Goal: Task Accomplishment & Management: Use online tool/utility

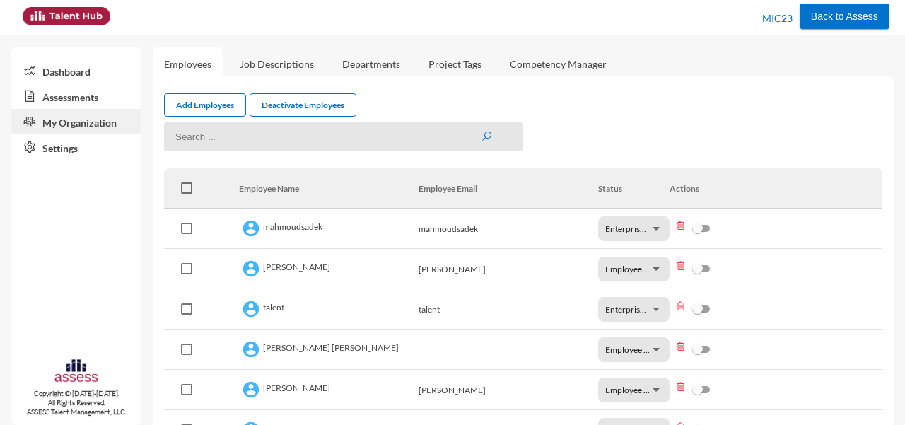
click at [397, 143] on input at bounding box center [343, 136] width 359 height 29
click at [431, 94] on div "Add Employees Deactivate Employees" at bounding box center [523, 104] width 718 height 23
click at [79, 73] on link "Dashboard" at bounding box center [76, 70] width 130 height 25
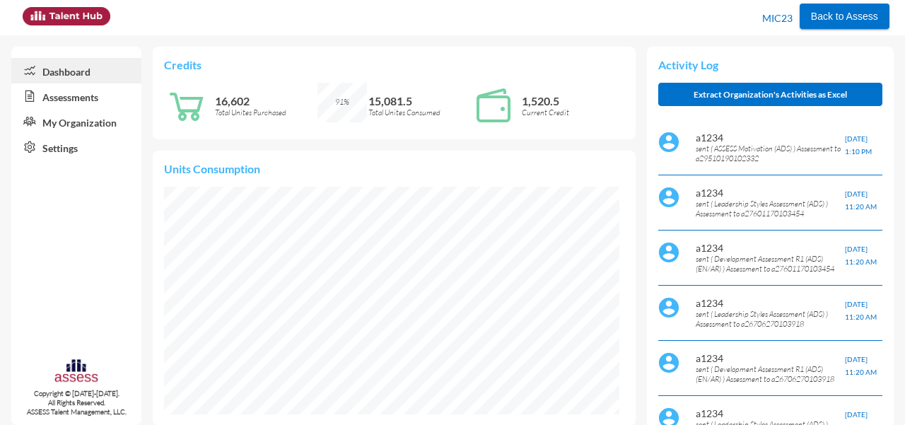
scroll to position [228, 455]
click at [88, 99] on link "Assessments" at bounding box center [76, 95] width 130 height 25
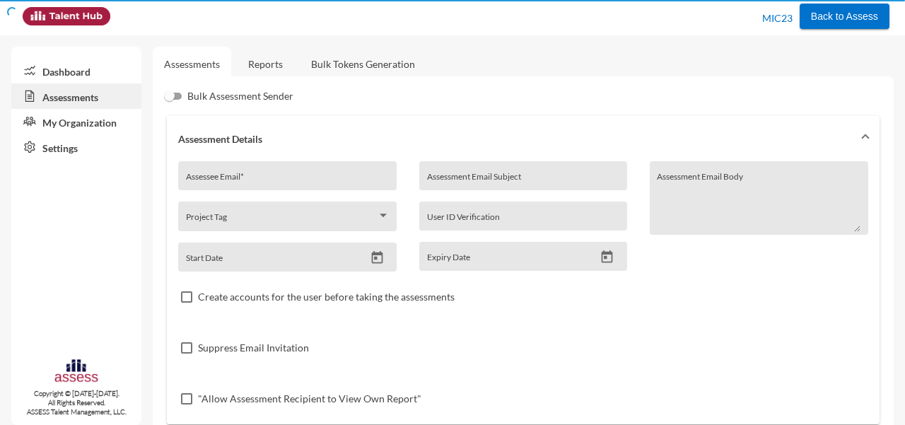
click at [88, 99] on link "Assessments" at bounding box center [76, 95] width 130 height 25
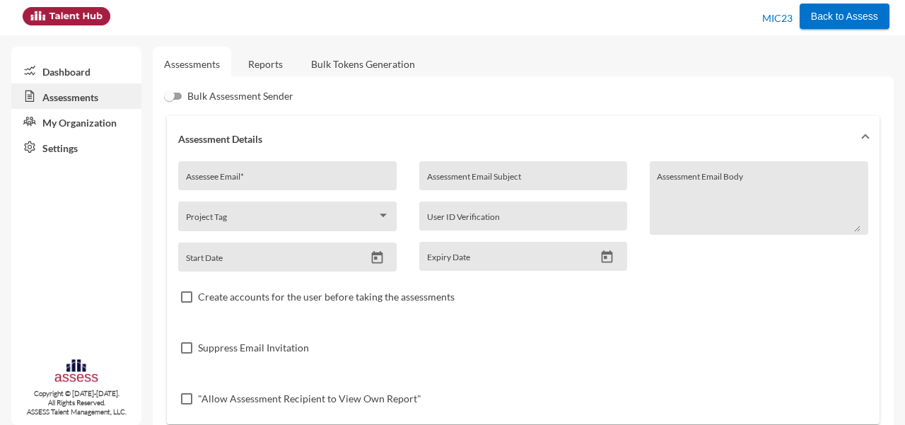
click at [92, 124] on link "My Organization" at bounding box center [76, 121] width 130 height 25
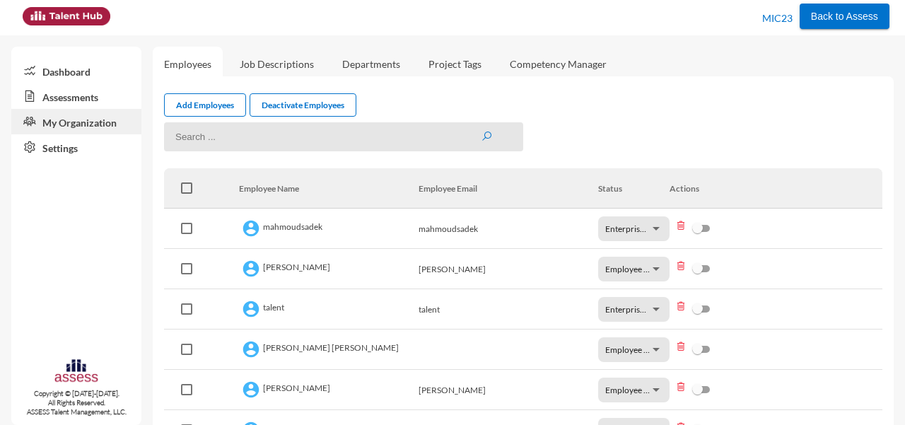
click at [81, 103] on link "Assessments" at bounding box center [76, 95] width 130 height 25
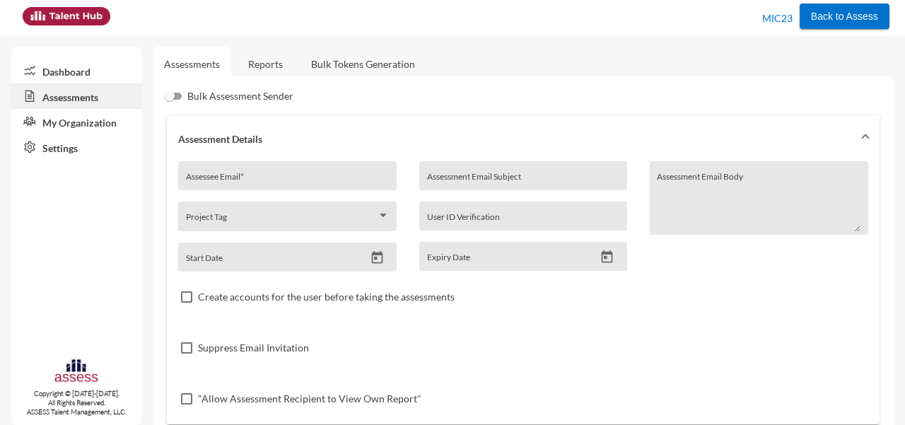
click at [277, 60] on link "Reports" at bounding box center [265, 64] width 57 height 35
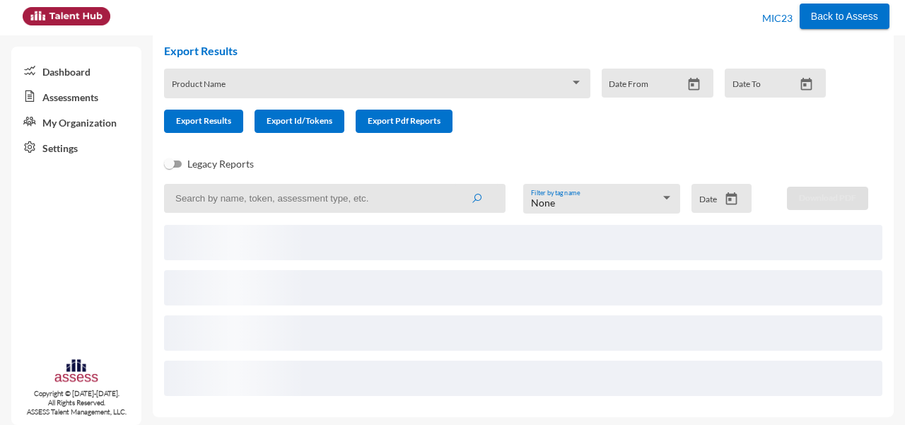
scroll to position [53, 0]
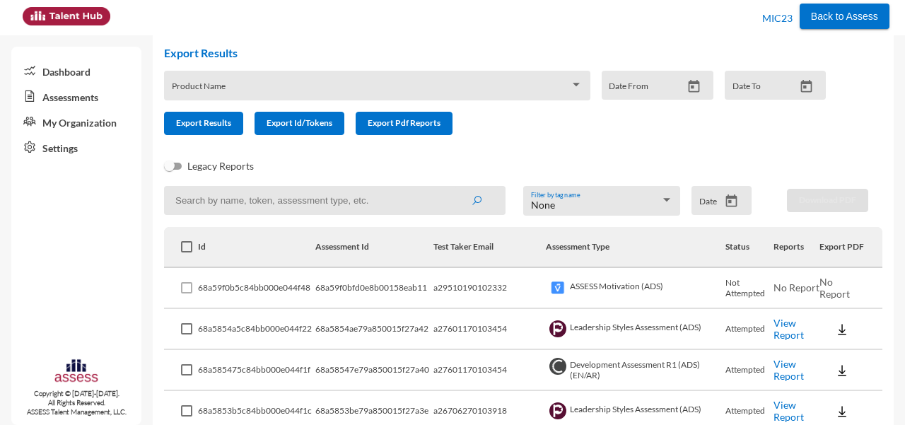
click at [578, 208] on div "None" at bounding box center [595, 204] width 129 height 11
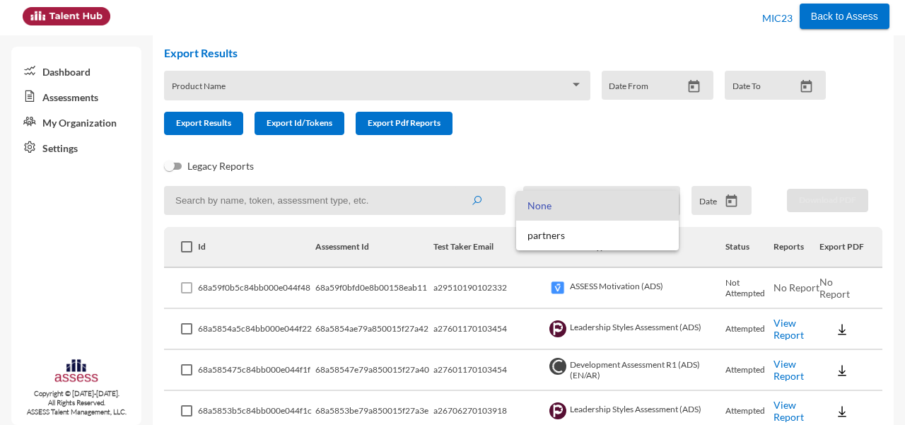
click at [606, 158] on div at bounding box center [452, 212] width 905 height 425
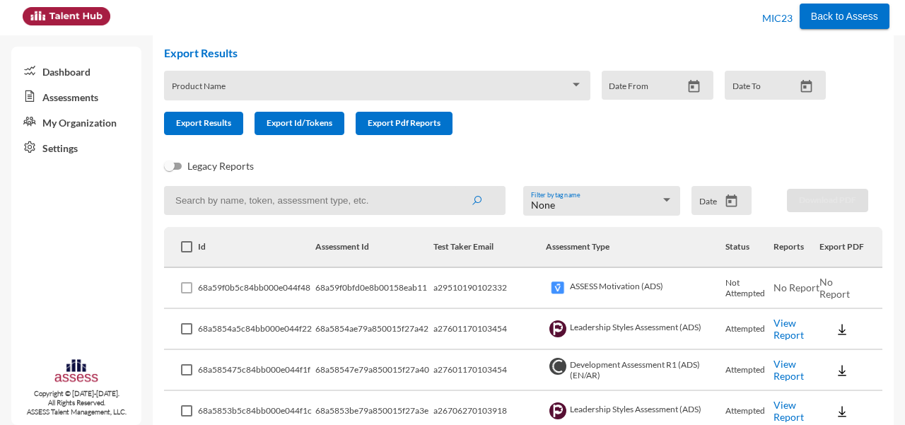
click at [355, 195] on input at bounding box center [334, 200] width 341 height 29
click at [289, 159] on div "Legacy Reports" at bounding box center [512, 172] width 718 height 28
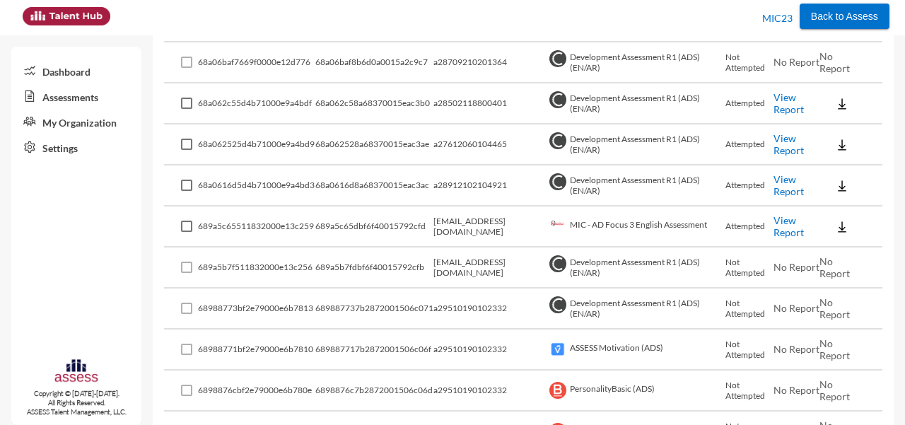
scroll to position [0, 0]
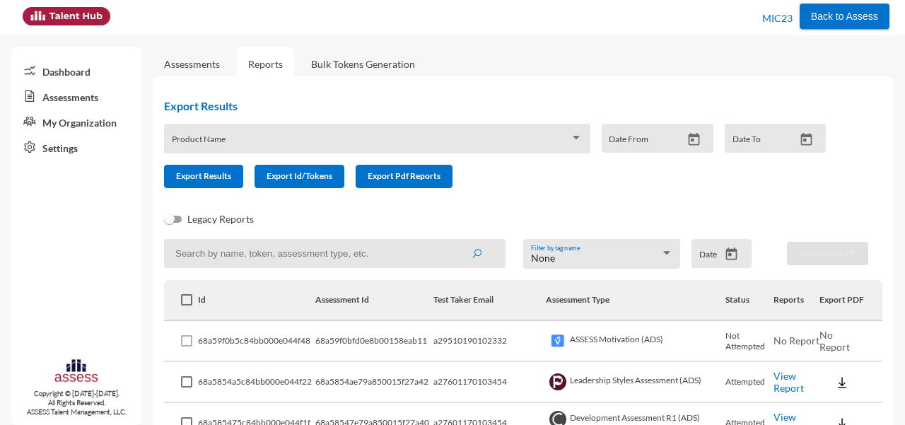
click at [587, 252] on div "None Filter by tag name" at bounding box center [602, 257] width 142 height 22
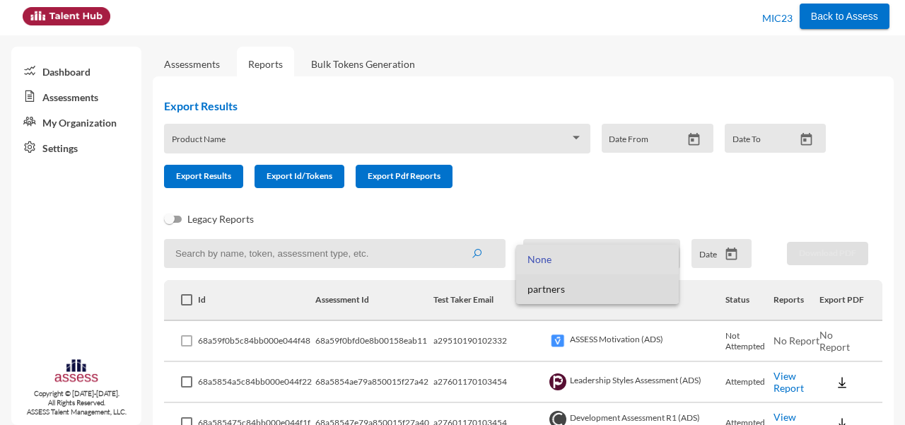
click at [555, 288] on span "partners" at bounding box center [597, 289] width 141 height 30
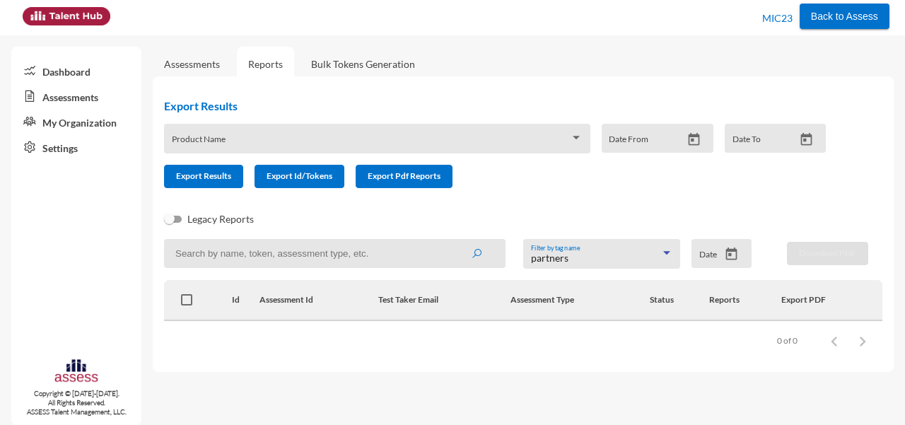
click at [558, 264] on span "partners" at bounding box center [549, 258] width 37 height 12
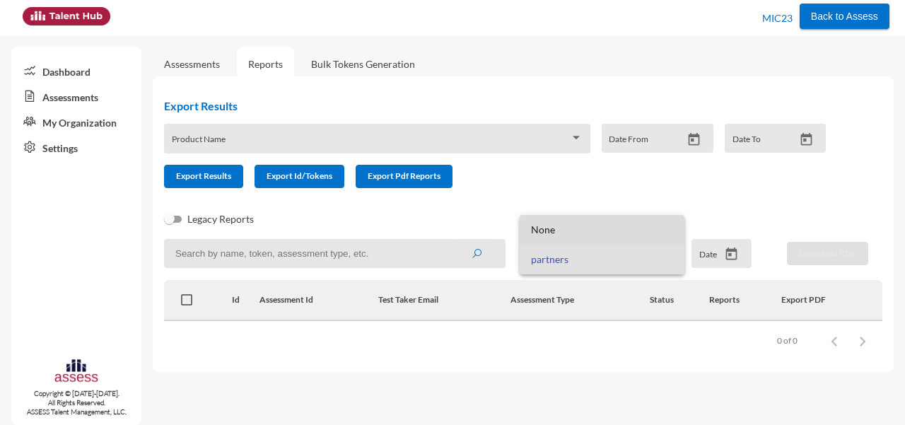
click at [564, 231] on span "None" at bounding box center [602, 230] width 142 height 30
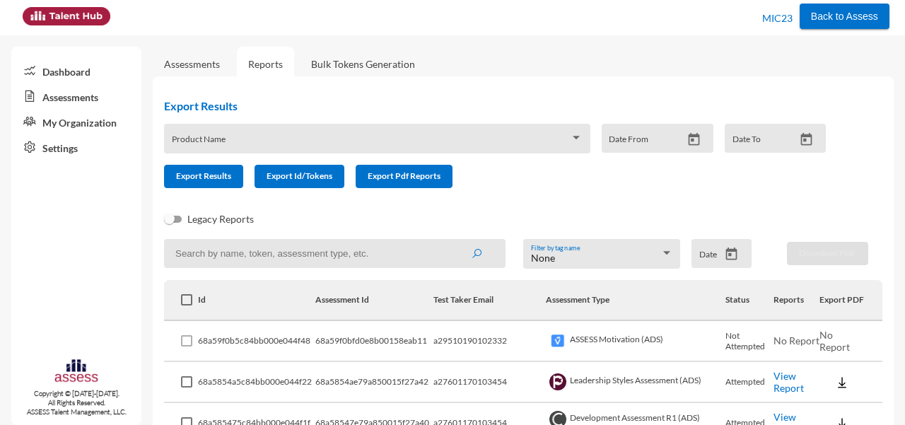
click at [528, 137] on div "Product Name" at bounding box center [377, 142] width 411 height 22
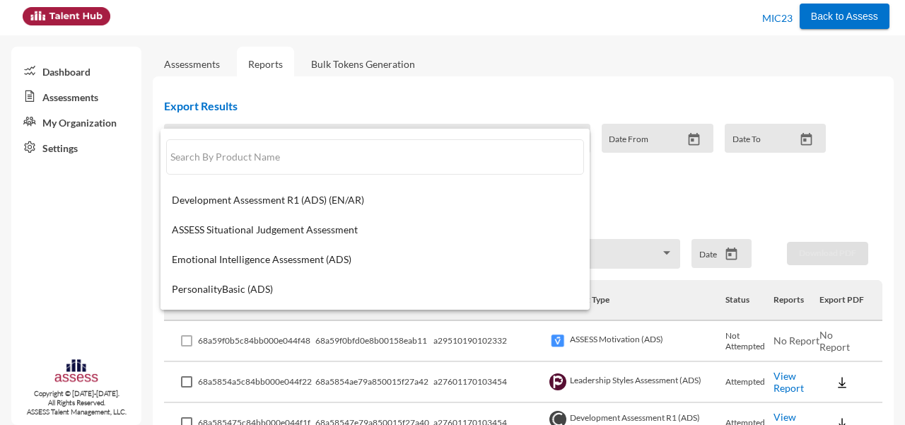
click at [550, 74] on div at bounding box center [452, 212] width 905 height 425
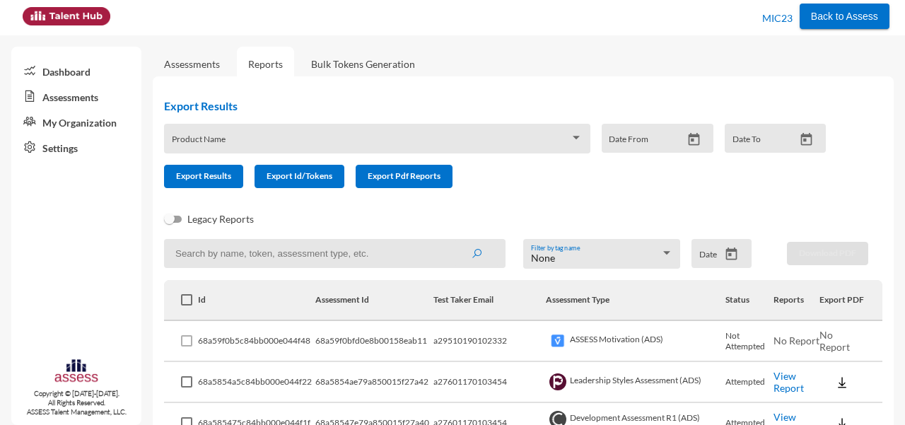
click at [775, 300] on th "Reports" at bounding box center [796, 300] width 46 height 41
click at [506, 324] on td "a29510190102332" at bounding box center [489, 341] width 112 height 41
click at [316, 144] on span at bounding box center [371, 143] width 399 height 11
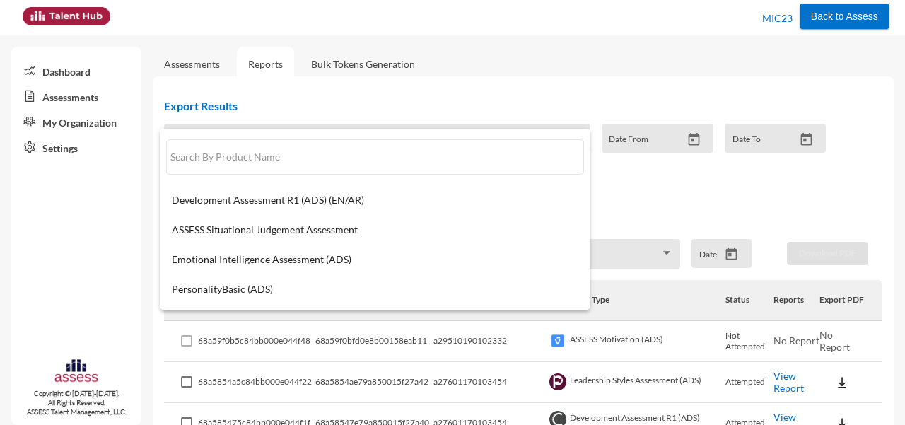
click at [388, 102] on div at bounding box center [452, 212] width 905 height 425
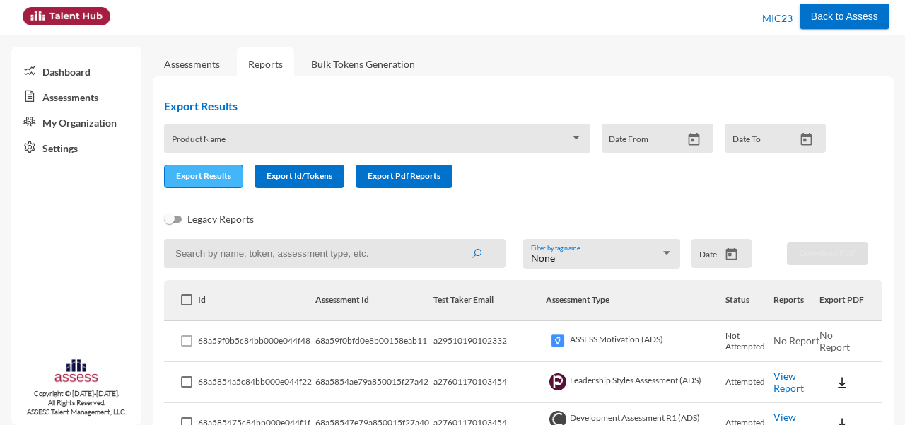
click at [223, 182] on button "Export Results" at bounding box center [203, 176] width 79 height 23
click at [414, 144] on span at bounding box center [371, 143] width 399 height 11
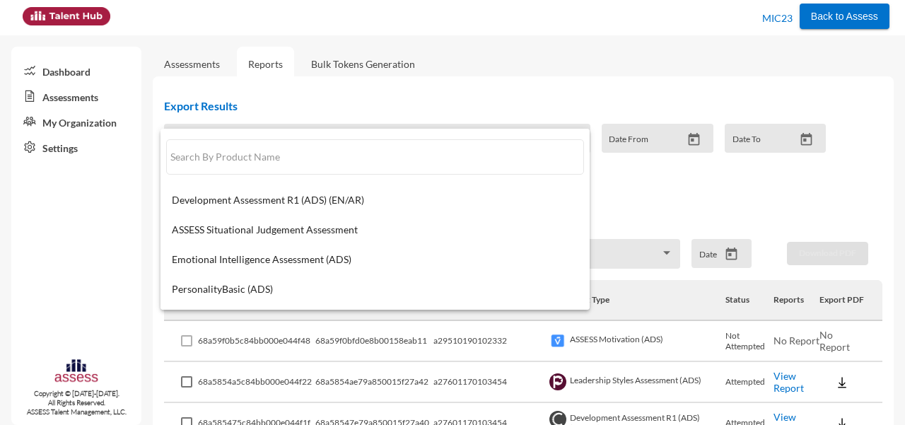
click at [490, 83] on div at bounding box center [452, 212] width 905 height 425
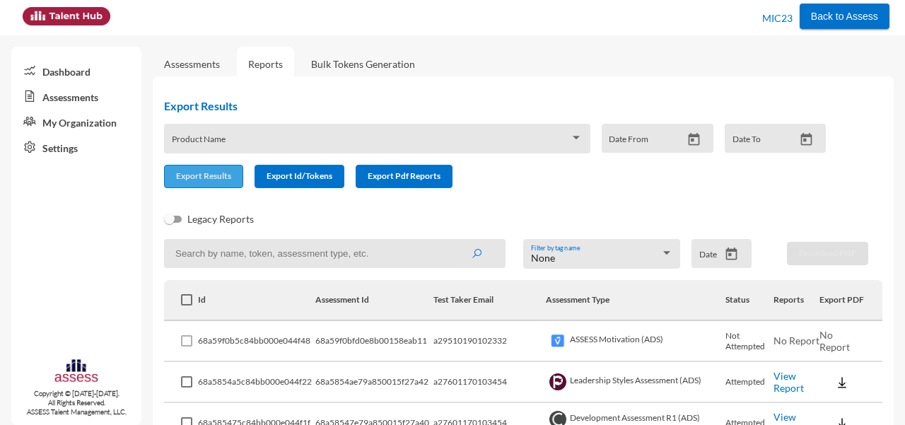
click at [202, 176] on span "Export Results" at bounding box center [203, 175] width 55 height 11
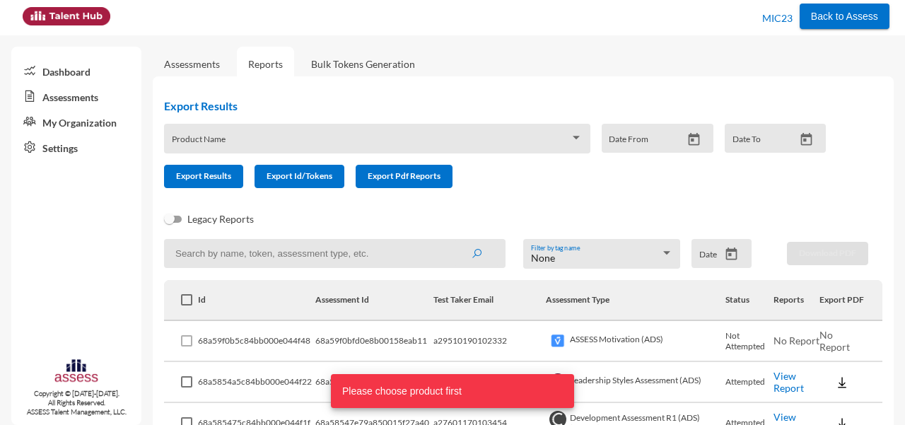
click at [308, 254] on input at bounding box center [334, 253] width 341 height 29
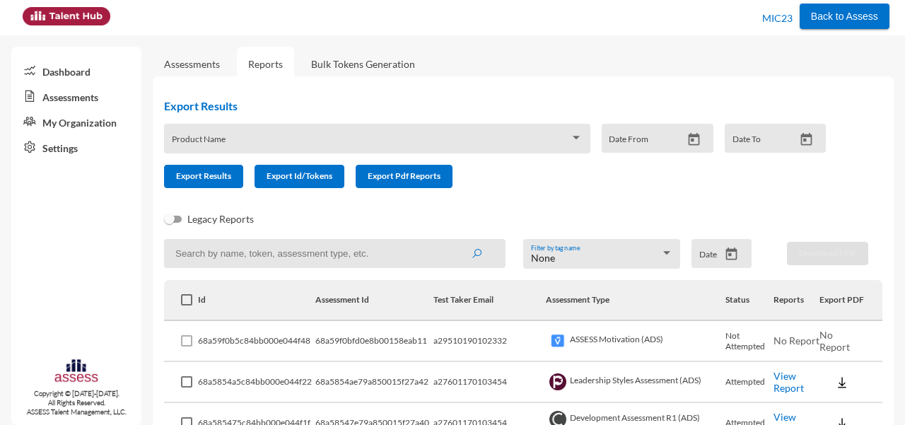
click at [360, 223] on div "Legacy Reports" at bounding box center [512, 225] width 718 height 28
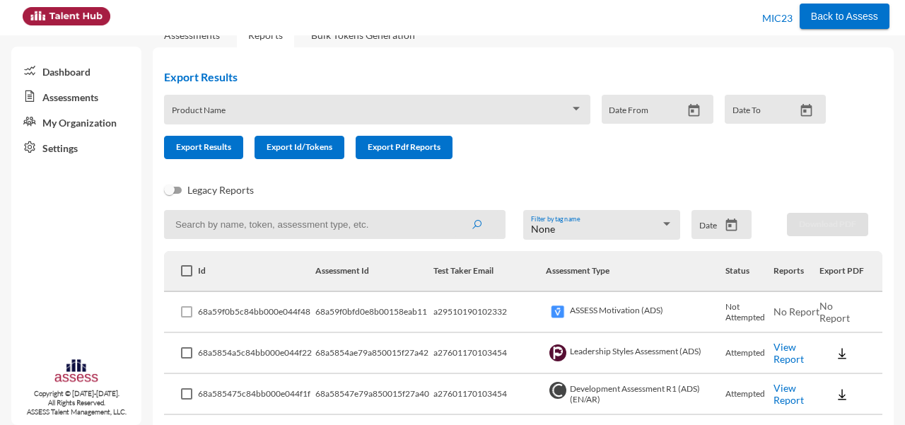
scroll to position [34, 0]
